Goal: Information Seeking & Learning: Learn about a topic

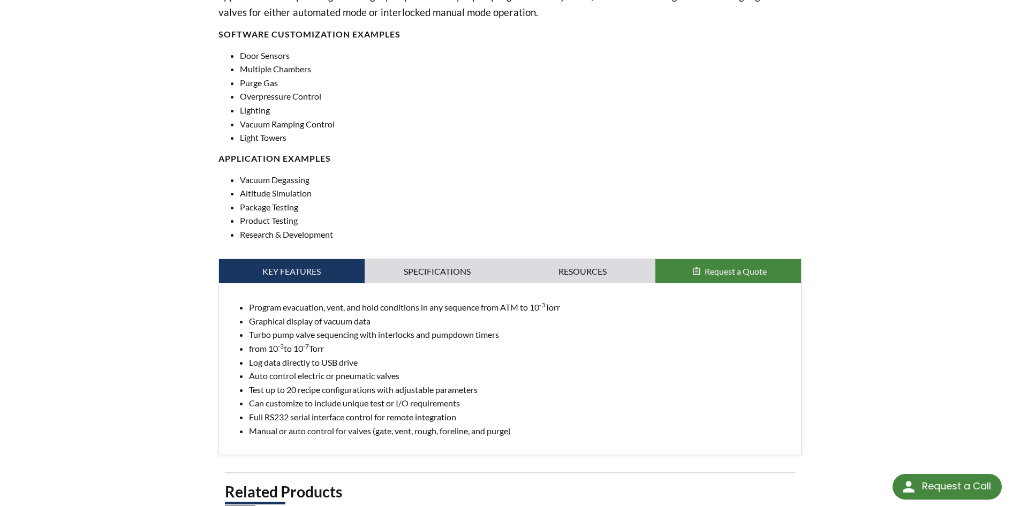
select select "Language Translate Widget"
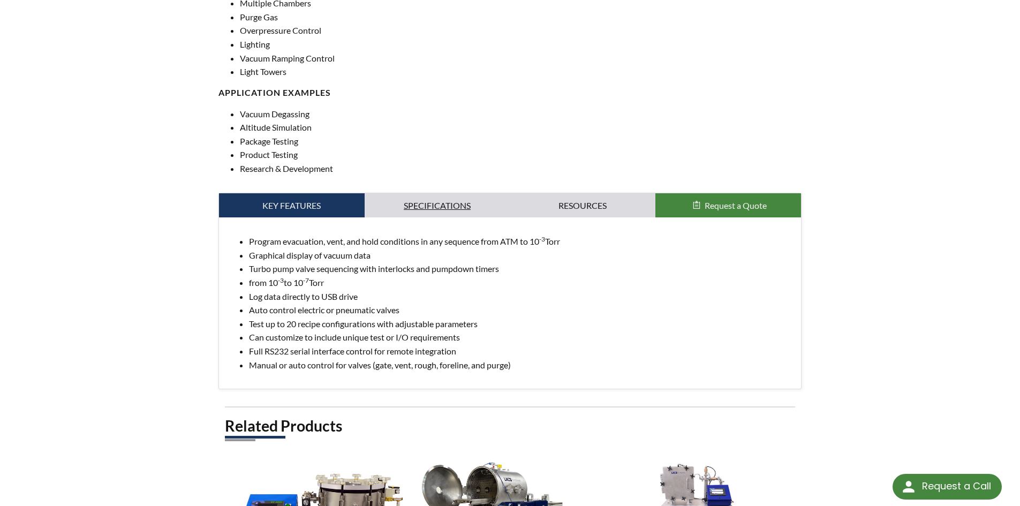
click at [408, 203] on link "Specifications" at bounding box center [438, 205] width 146 height 25
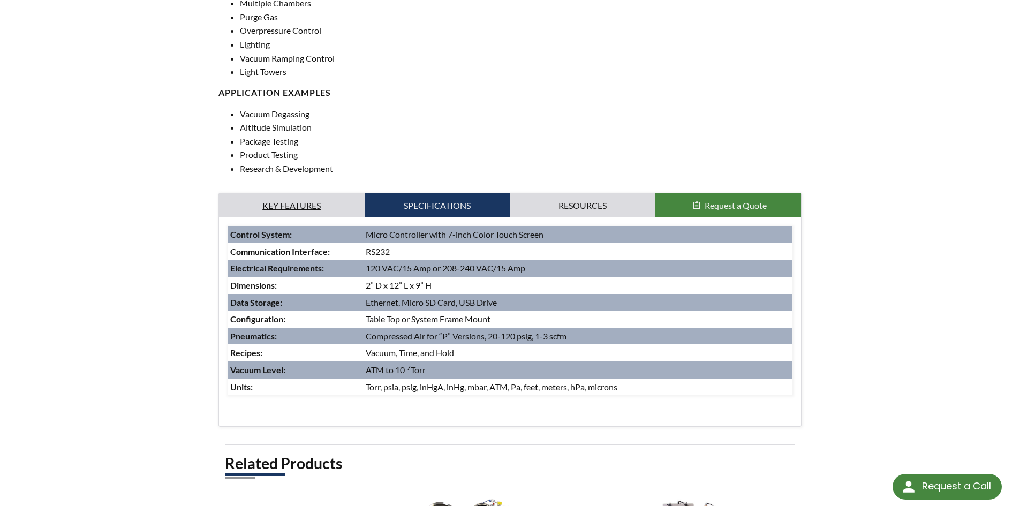
click at [310, 207] on link "Key Features" at bounding box center [292, 205] width 146 height 25
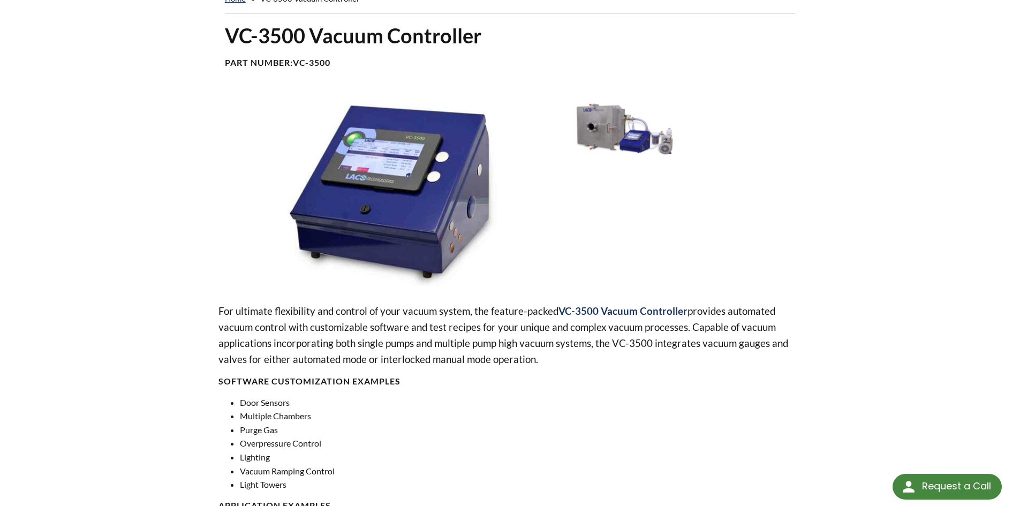
scroll to position [107, 0]
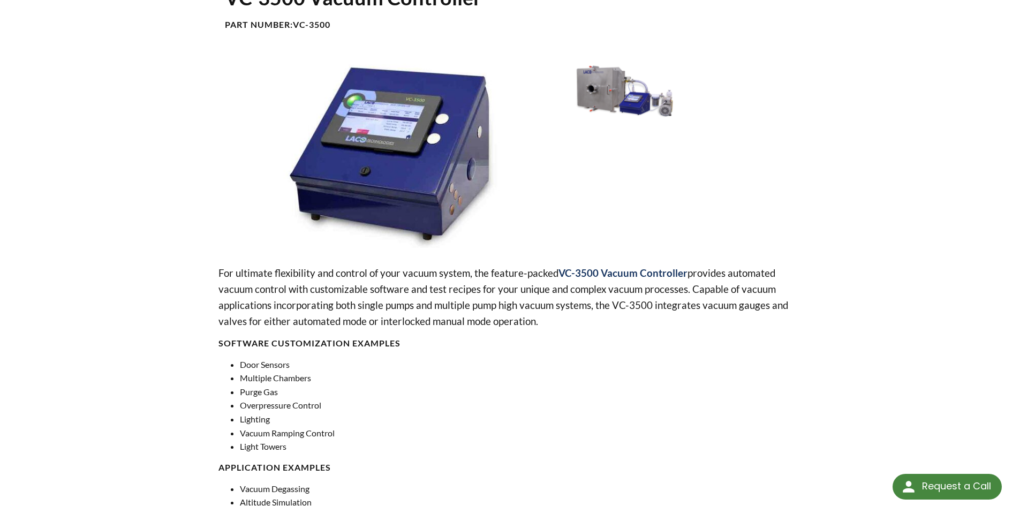
click at [391, 201] on img at bounding box center [389, 152] width 342 height 192
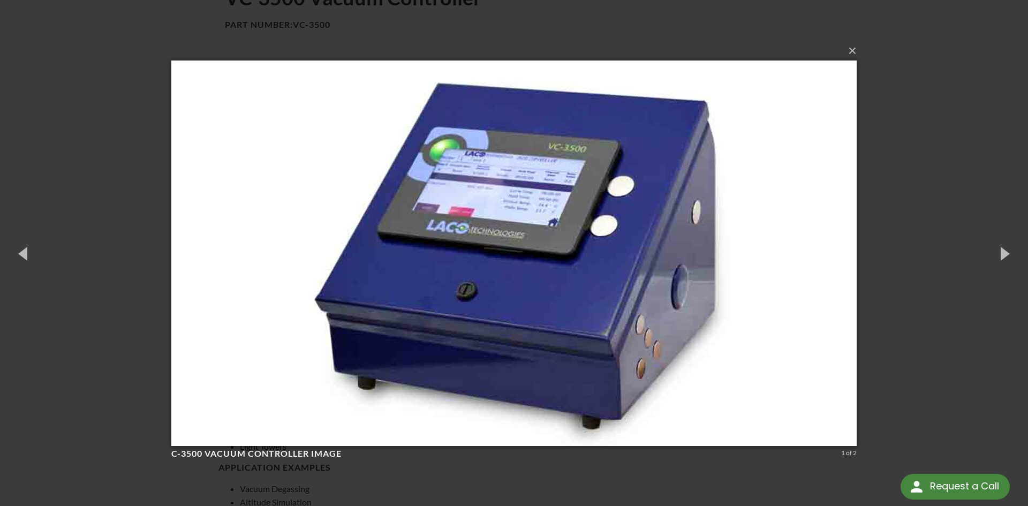
click at [879, 195] on div "× C-3500 Vacuum Controller image 1 of 2 Loading..." at bounding box center [514, 253] width 1028 height 506
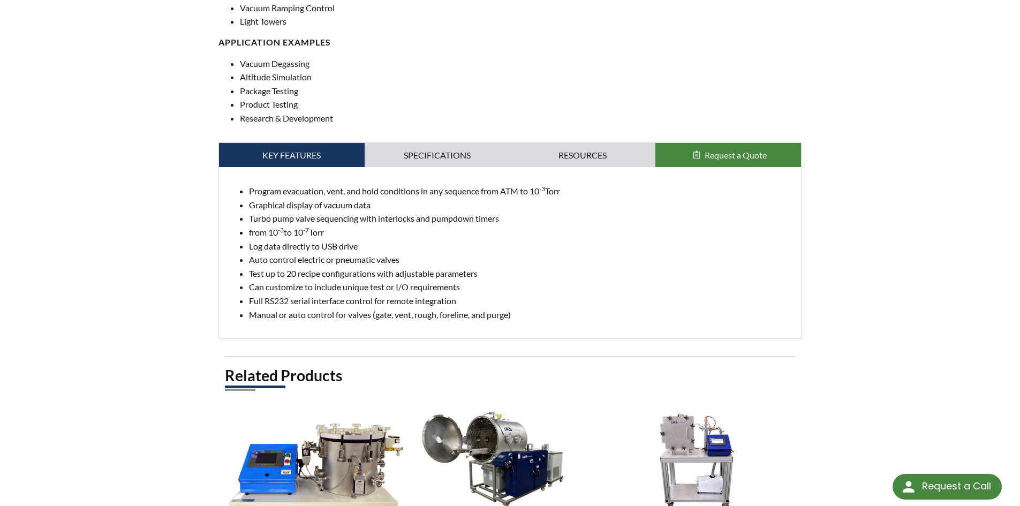
scroll to position [536, 0]
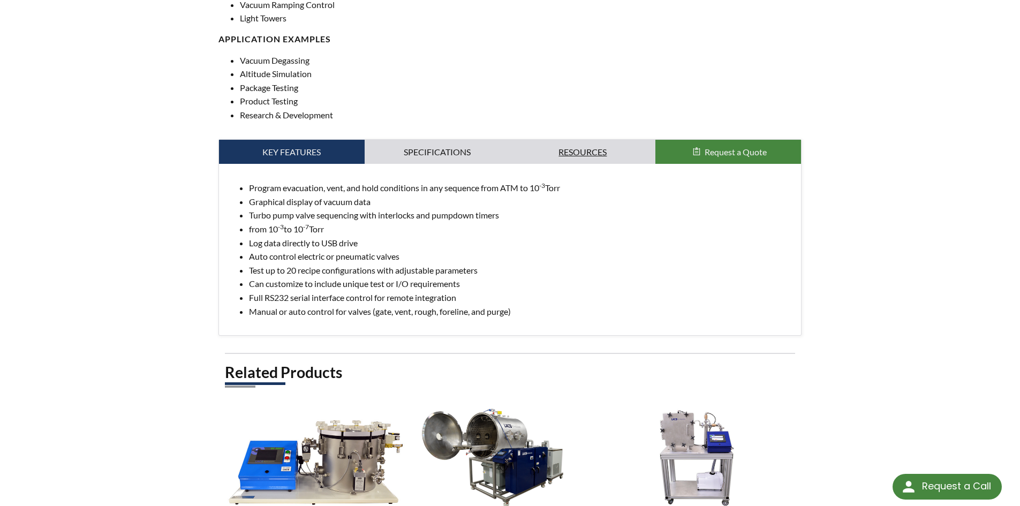
click at [585, 153] on link "Resources" at bounding box center [583, 152] width 146 height 25
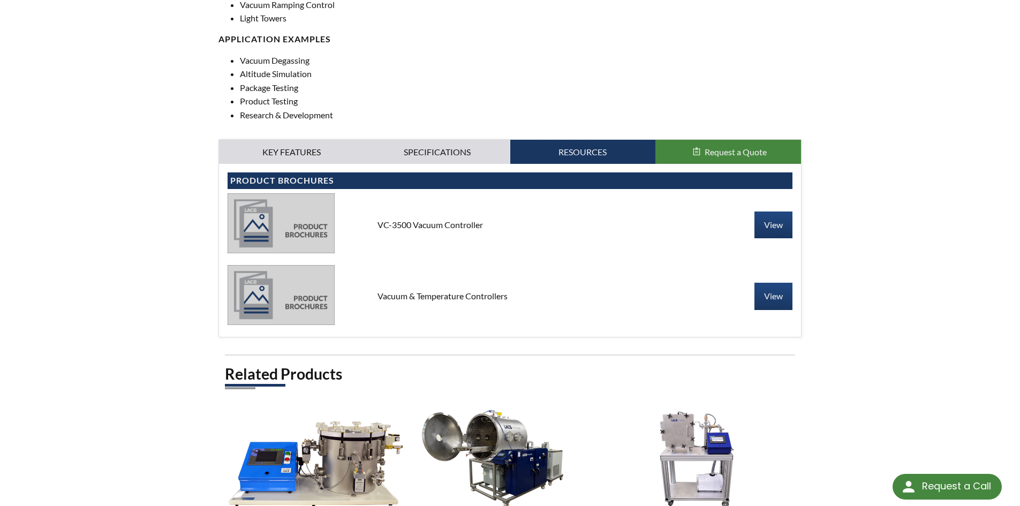
scroll to position [589, 0]
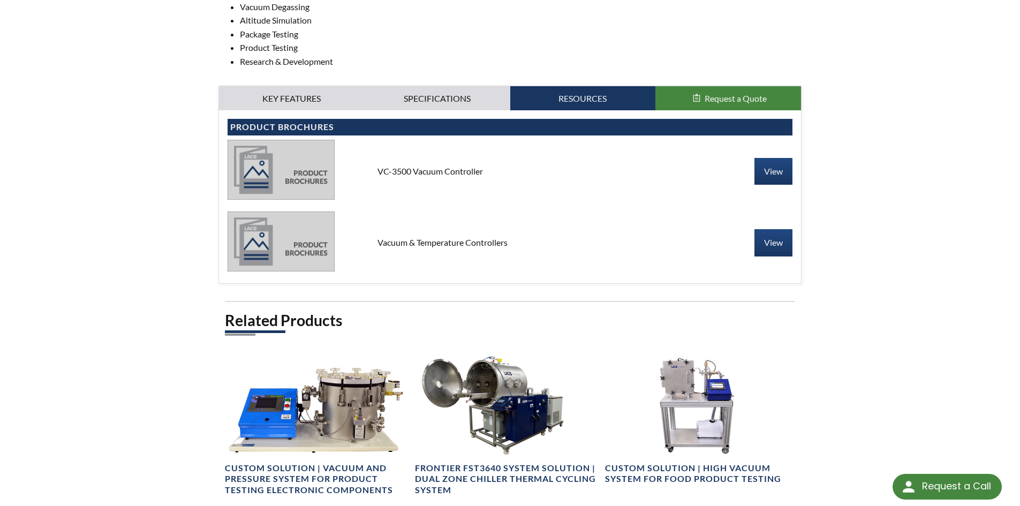
drag, startPoint x: 458, startPoint y: 233, endPoint x: 519, endPoint y: 235, distance: 61.1
click at [519, 235] on div "Vacuum & Temperature Controllers View" at bounding box center [511, 243] width 566 height 63
click at [591, 103] on link "Resources" at bounding box center [583, 98] width 146 height 25
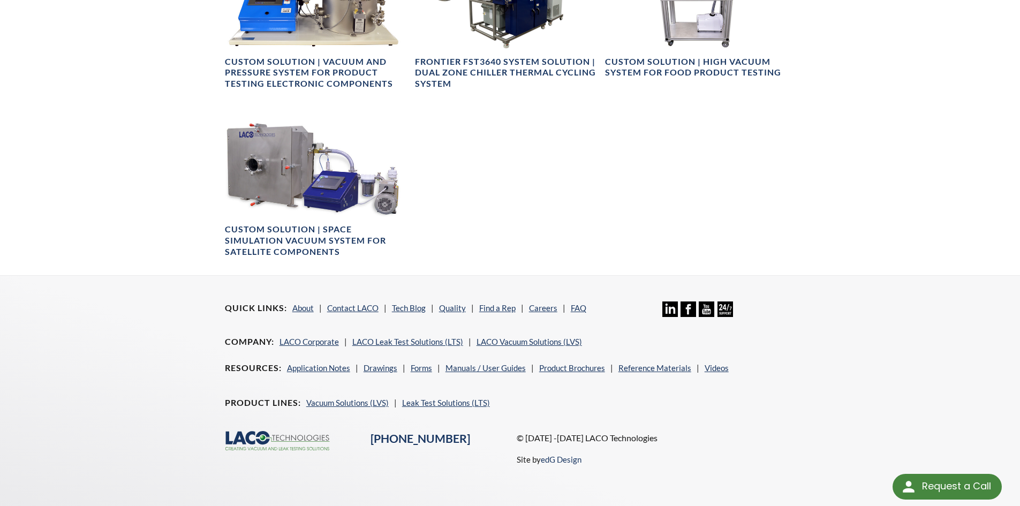
scroll to position [1013, 0]
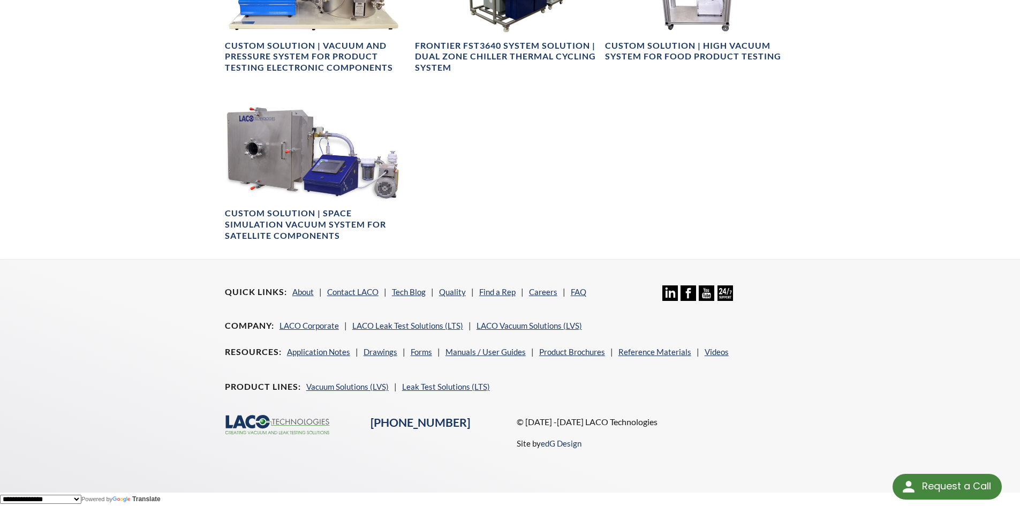
click at [532, 216] on div "Related Products Custom Solution | Vacuum and Pressure System for Product Testi…" at bounding box center [510, 73] width 571 height 371
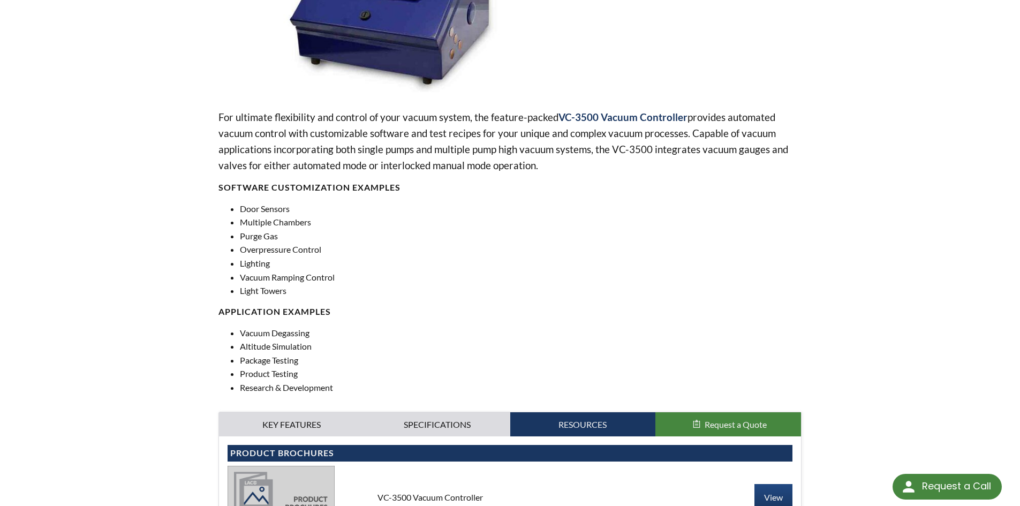
scroll to position [0, 0]
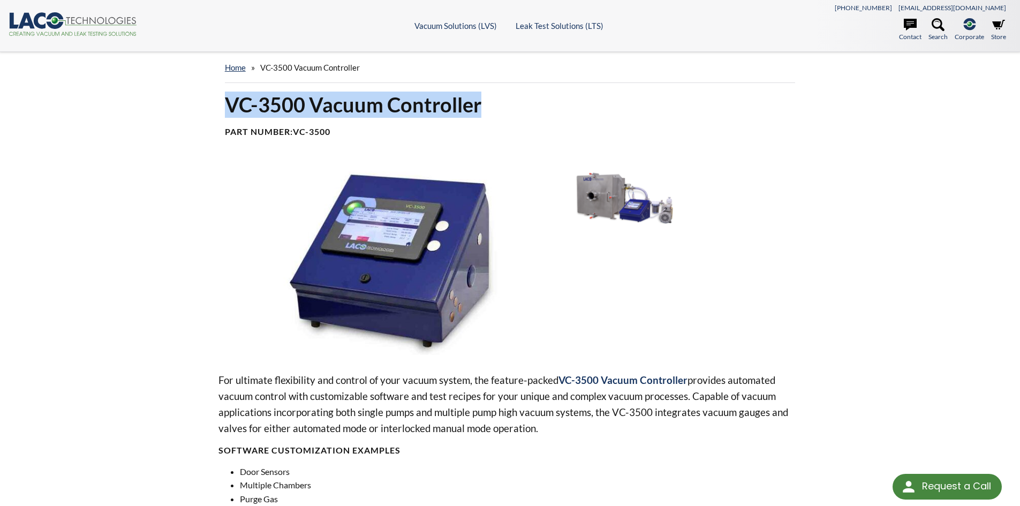
drag, startPoint x: 222, startPoint y: 105, endPoint x: 527, endPoint y: 99, distance: 305.3
click at [527, 99] on div "VC-3500 Vacuum Controller Part Number: VC-3500" at bounding box center [510, 119] width 584 height 55
copy h1 "VC-3500 Vacuum Controller"
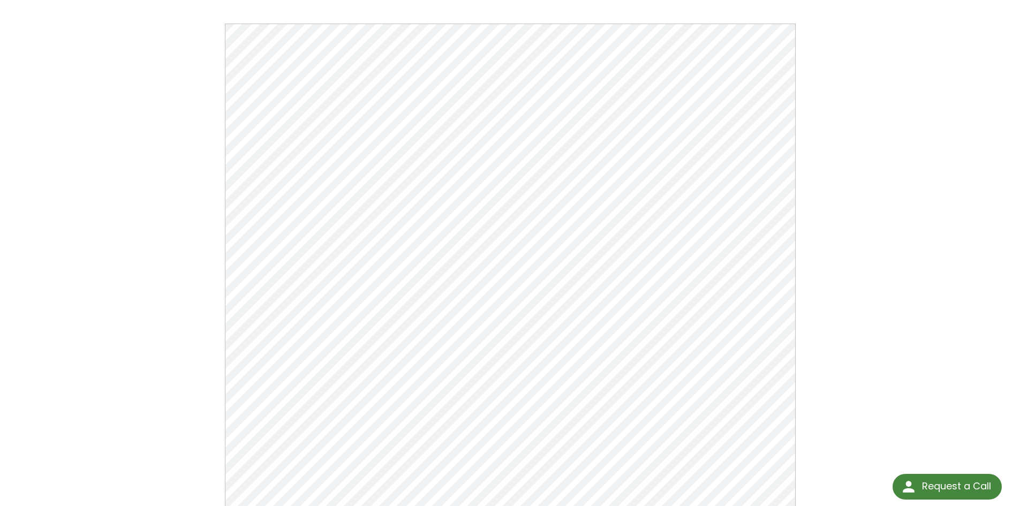
scroll to position [107, 0]
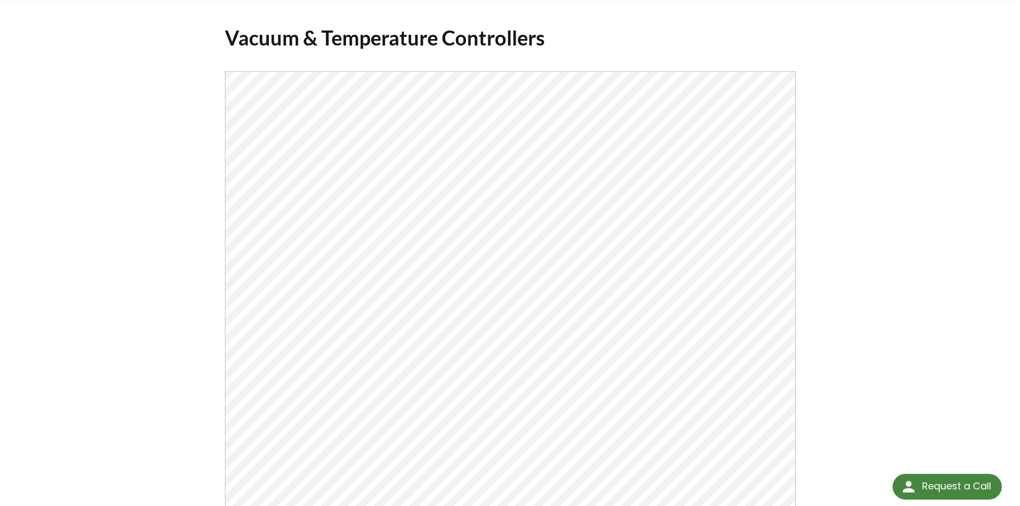
scroll to position [107, 0]
